Goal: Information Seeking & Learning: Learn about a topic

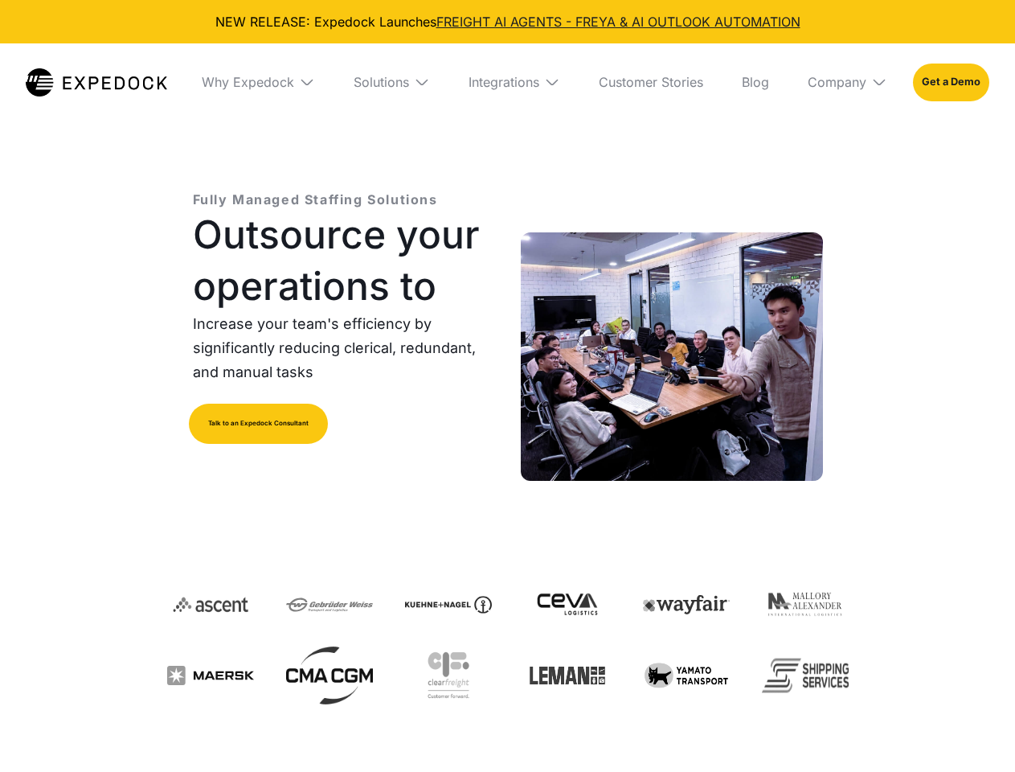
select select
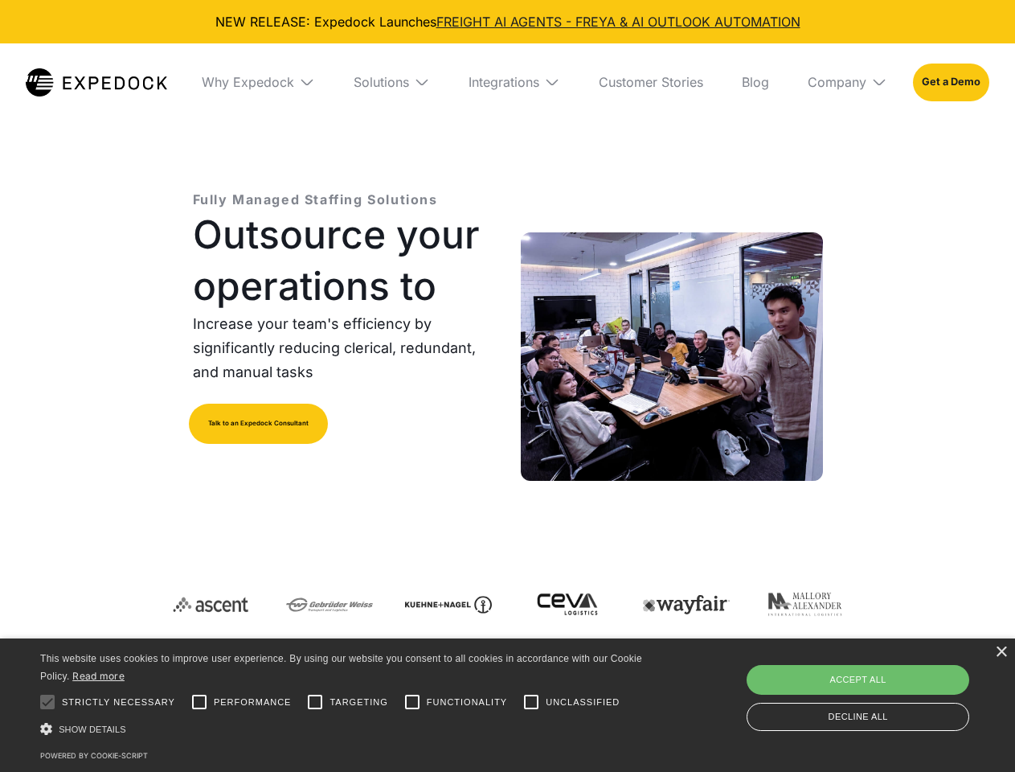
click at [507, 82] on div "Integrations" at bounding box center [504, 82] width 71 height 16
click at [258, 82] on div "Why Expedock" at bounding box center [248, 82] width 92 height 16
click at [391, 82] on div "Solutions" at bounding box center [381, 82] width 55 height 16
click at [514, 82] on div "Integrations" at bounding box center [504, 82] width 71 height 16
click at [847, 82] on div "Company" at bounding box center [837, 82] width 59 height 16
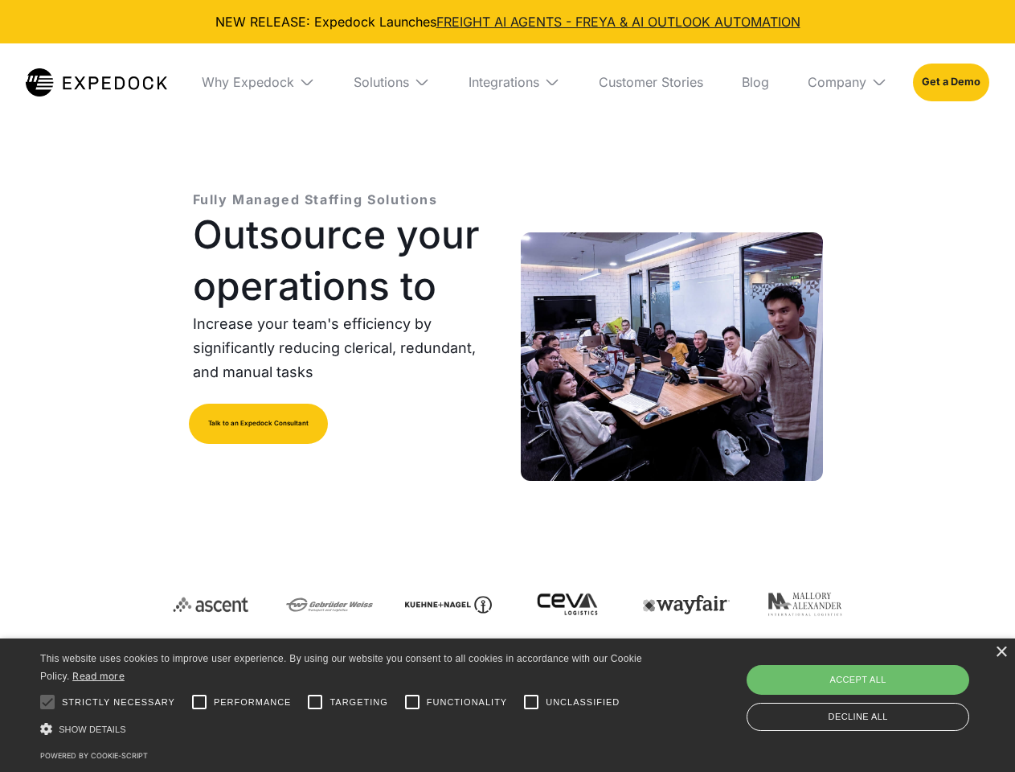
click at [47, 702] on div at bounding box center [47, 702] width 32 height 32
click at [199, 702] on input "Performance" at bounding box center [199, 702] width 32 height 32
checkbox input "true"
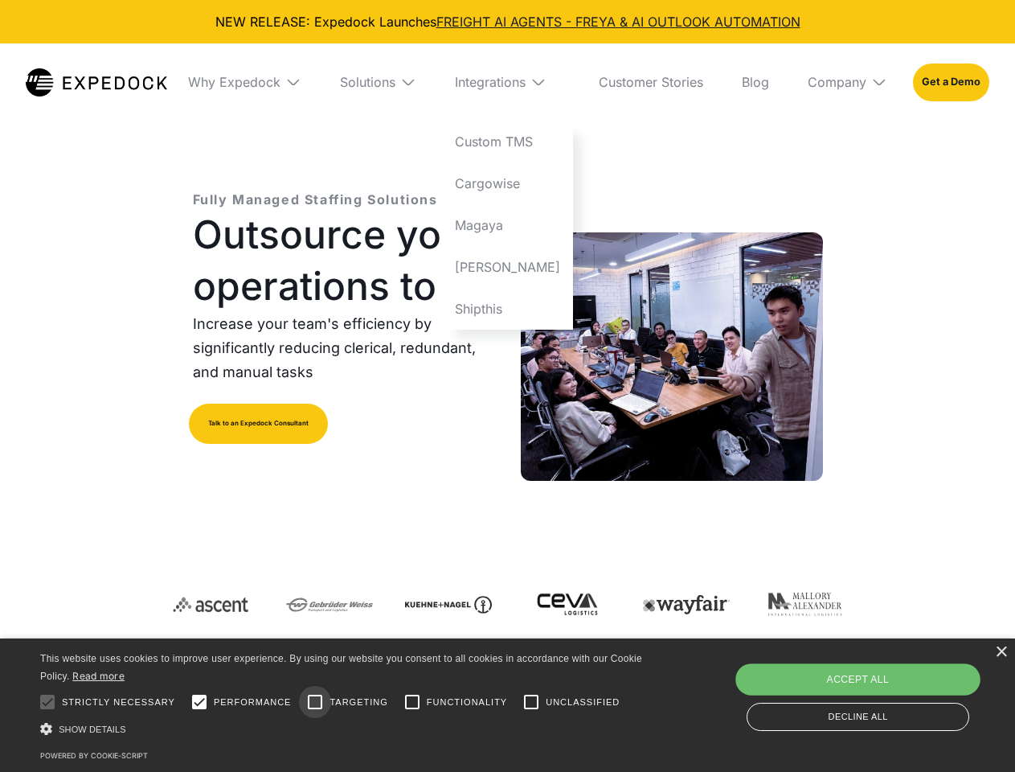
click at [315, 702] on input "Targeting" at bounding box center [315, 702] width 32 height 32
checkbox input "true"
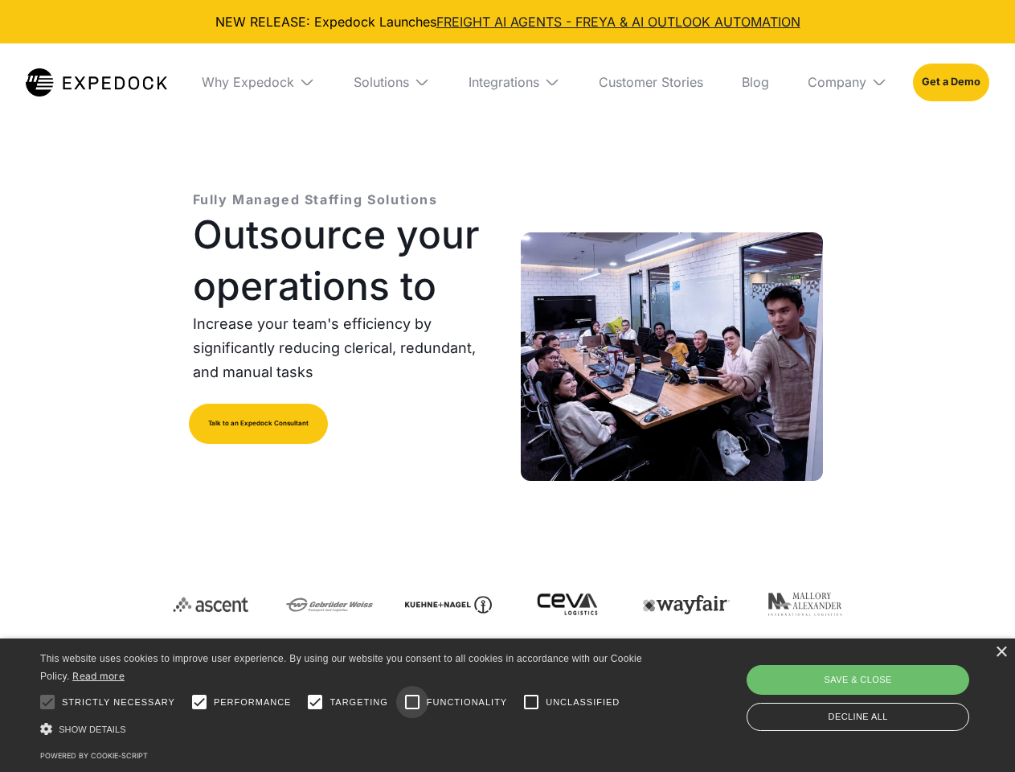
click at [412, 702] on input "Functionality" at bounding box center [412, 702] width 32 height 32
checkbox input "true"
click at [531, 702] on input "Unclassified" at bounding box center [531, 702] width 32 height 32
checkbox input "true"
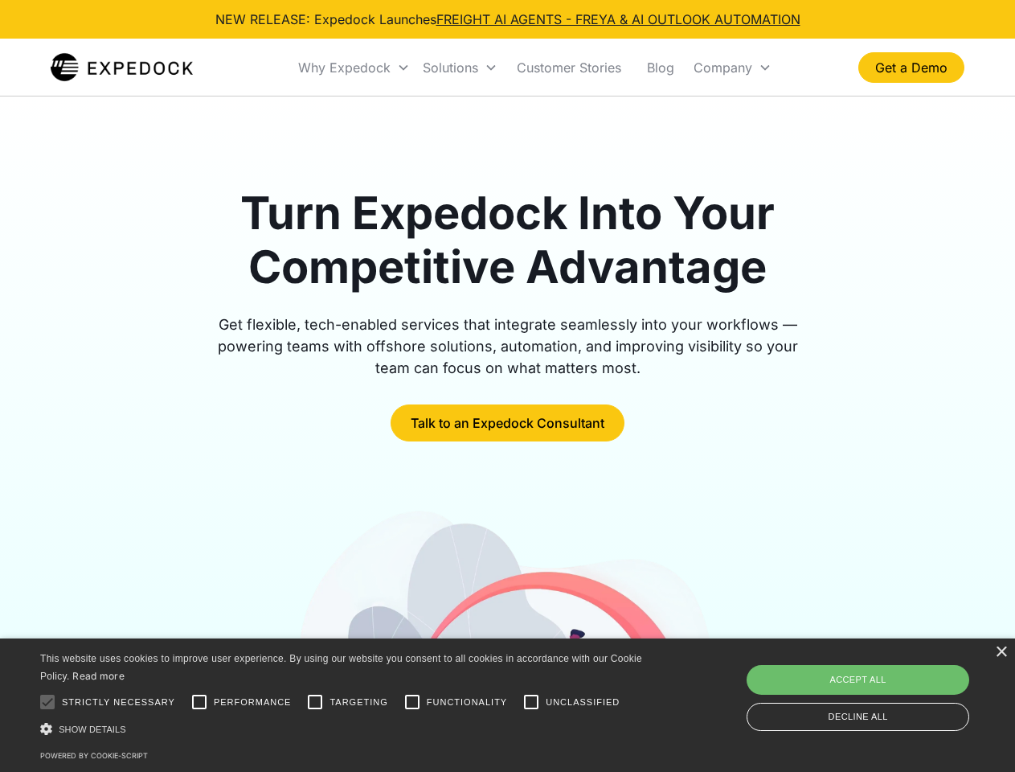
click at [354, 68] on div "Why Expedock" at bounding box center [344, 67] width 92 height 16
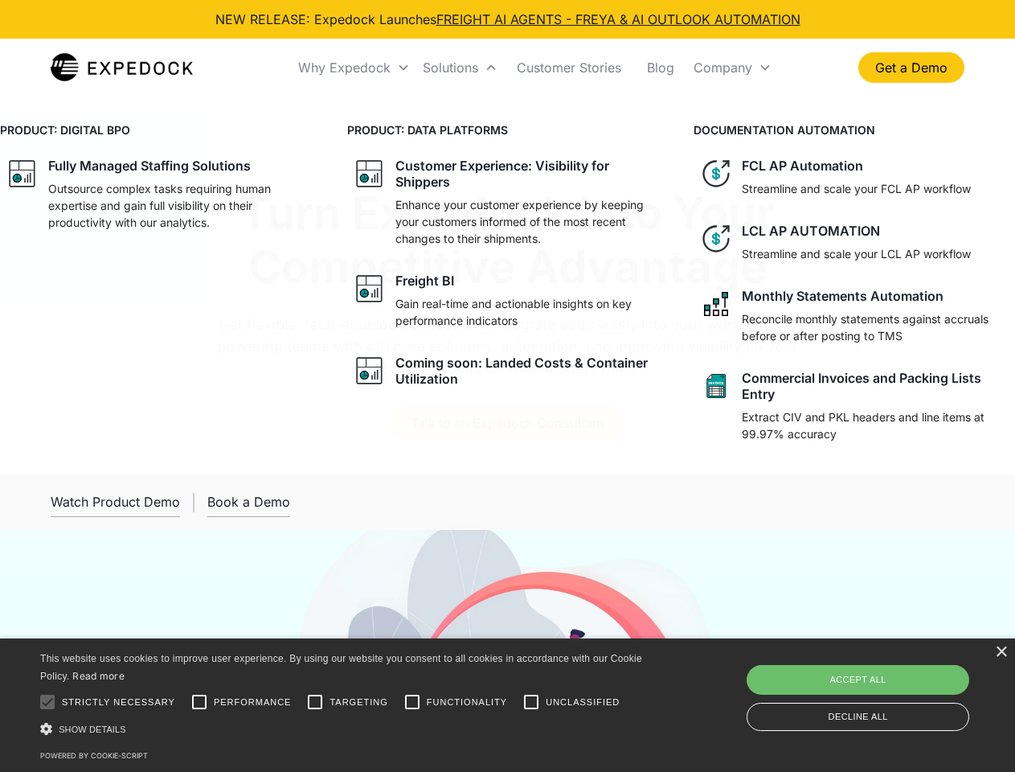
click at [460, 68] on div "Solutions" at bounding box center [450, 67] width 55 height 16
click at [732, 68] on div "Company" at bounding box center [723, 67] width 59 height 16
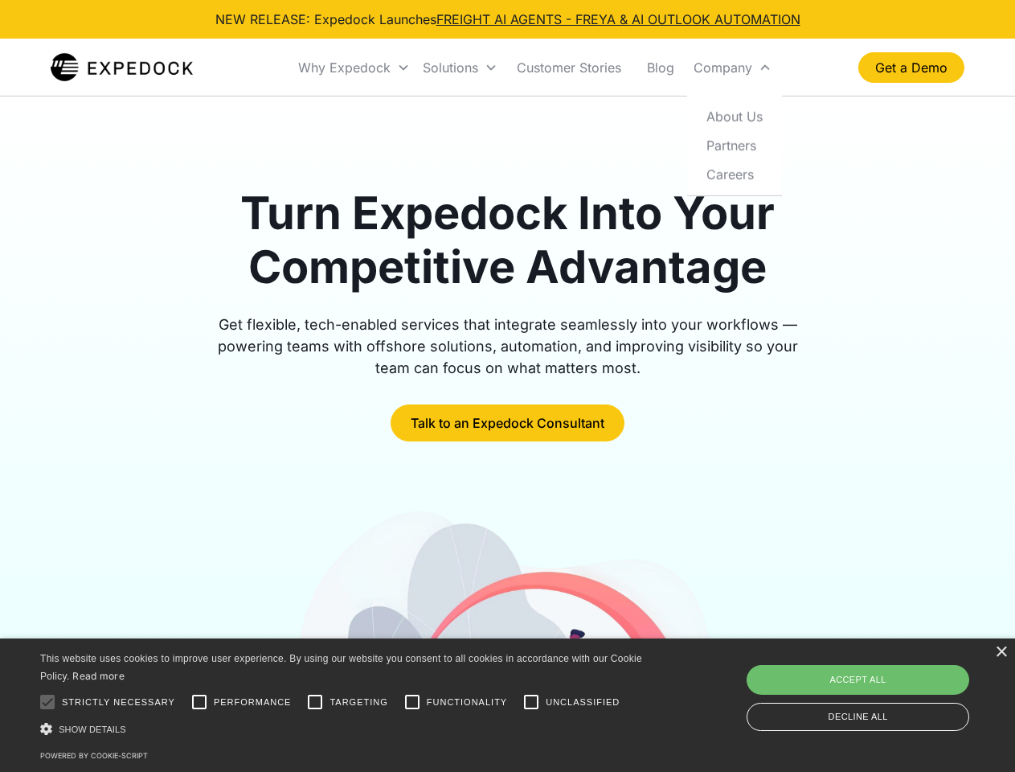
click at [47, 702] on div at bounding box center [47, 702] width 32 height 32
click at [199, 702] on input "Performance" at bounding box center [199, 702] width 32 height 32
checkbox input "true"
click at [315, 702] on input "Targeting" at bounding box center [315, 702] width 32 height 32
checkbox input "true"
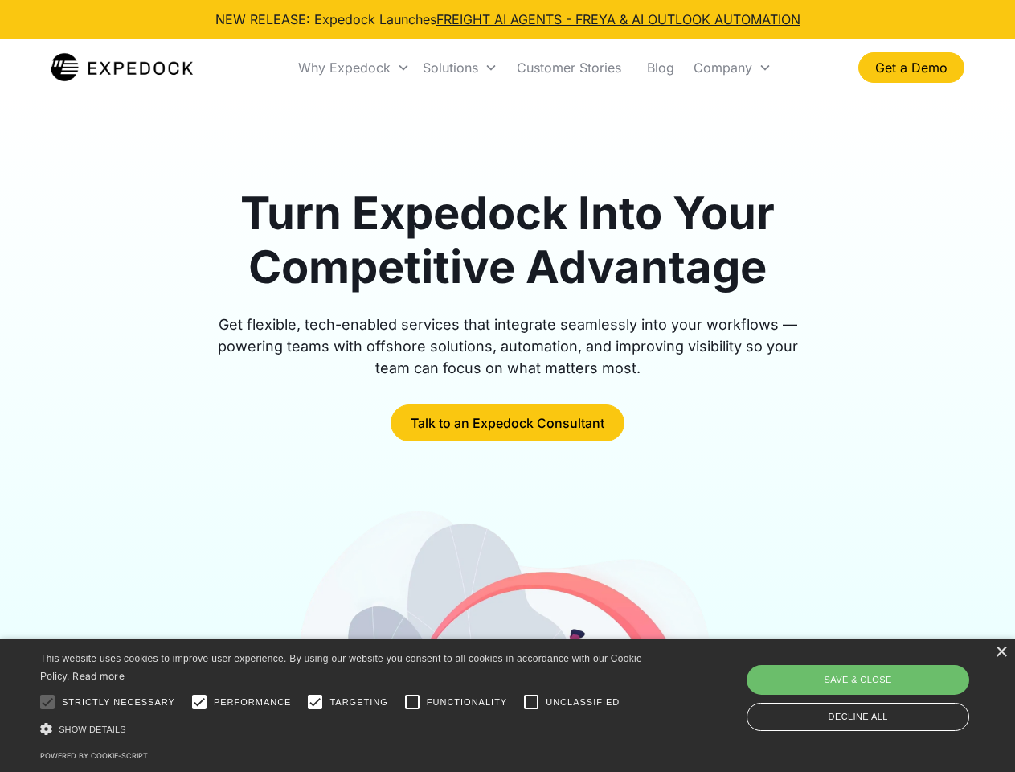
click at [412, 702] on input "Functionality" at bounding box center [412, 702] width 32 height 32
checkbox input "true"
click at [531, 702] on input "Unclassified" at bounding box center [531, 702] width 32 height 32
checkbox input "true"
click at [344, 728] on div "Show details Hide details" at bounding box center [344, 728] width 608 height 17
